Goal: Check status: Check status

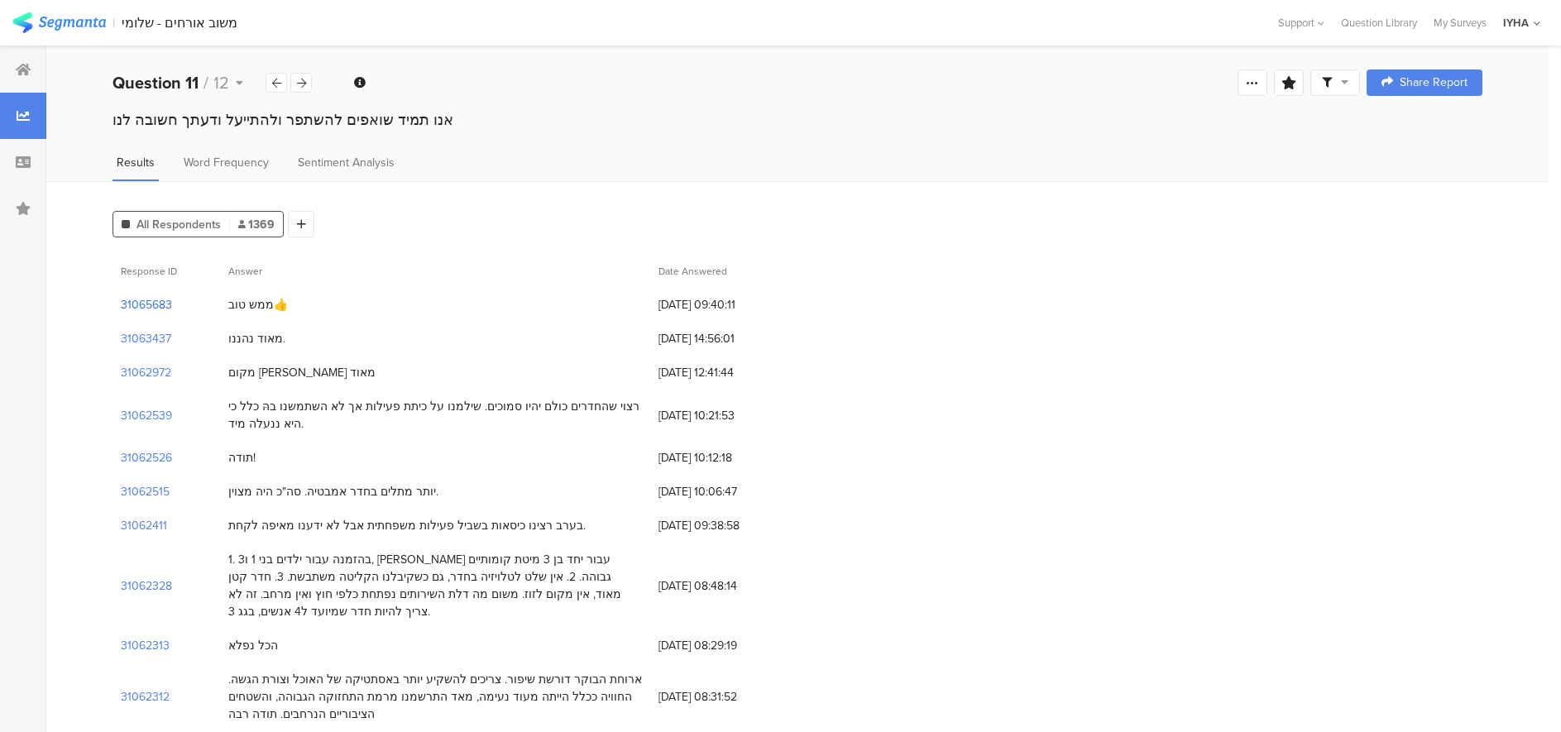
click at [135, 299] on section "31065683" at bounding box center [146, 304] width 51 height 17
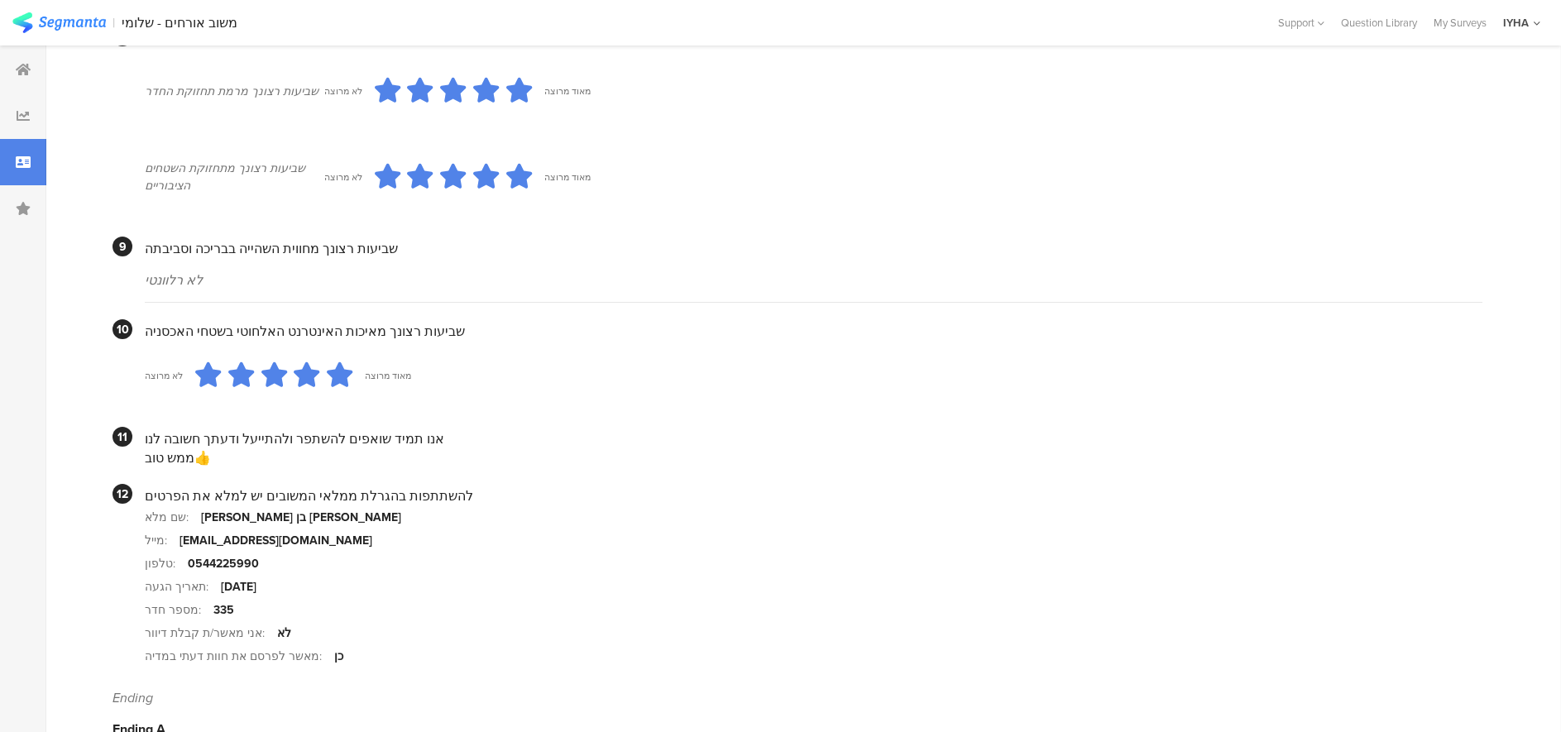
scroll to position [1417, 0]
